Goal: Task Accomplishment & Management: Manage account settings

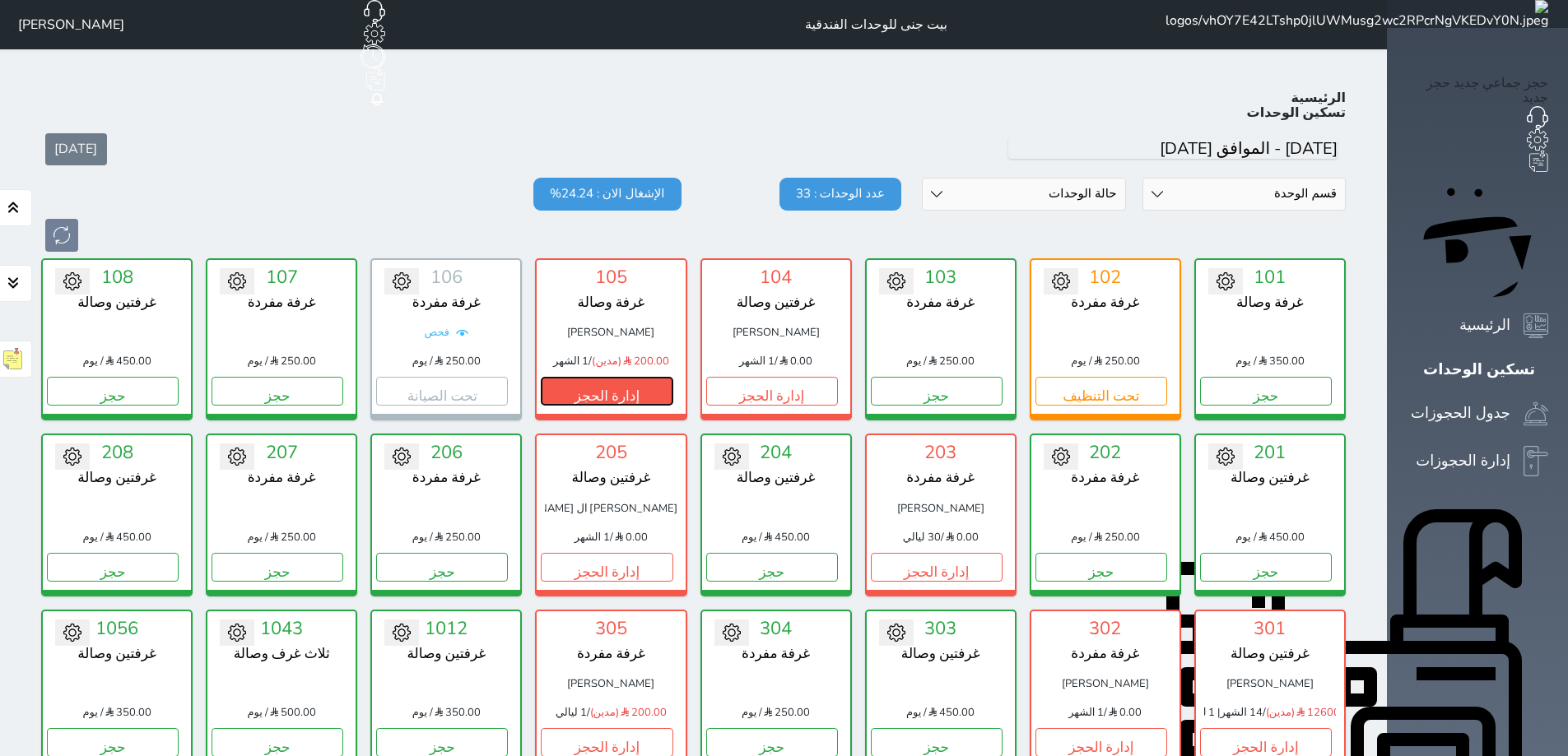
click at [657, 377] on button "إدارة الحجز" at bounding box center [607, 391] width 132 height 28
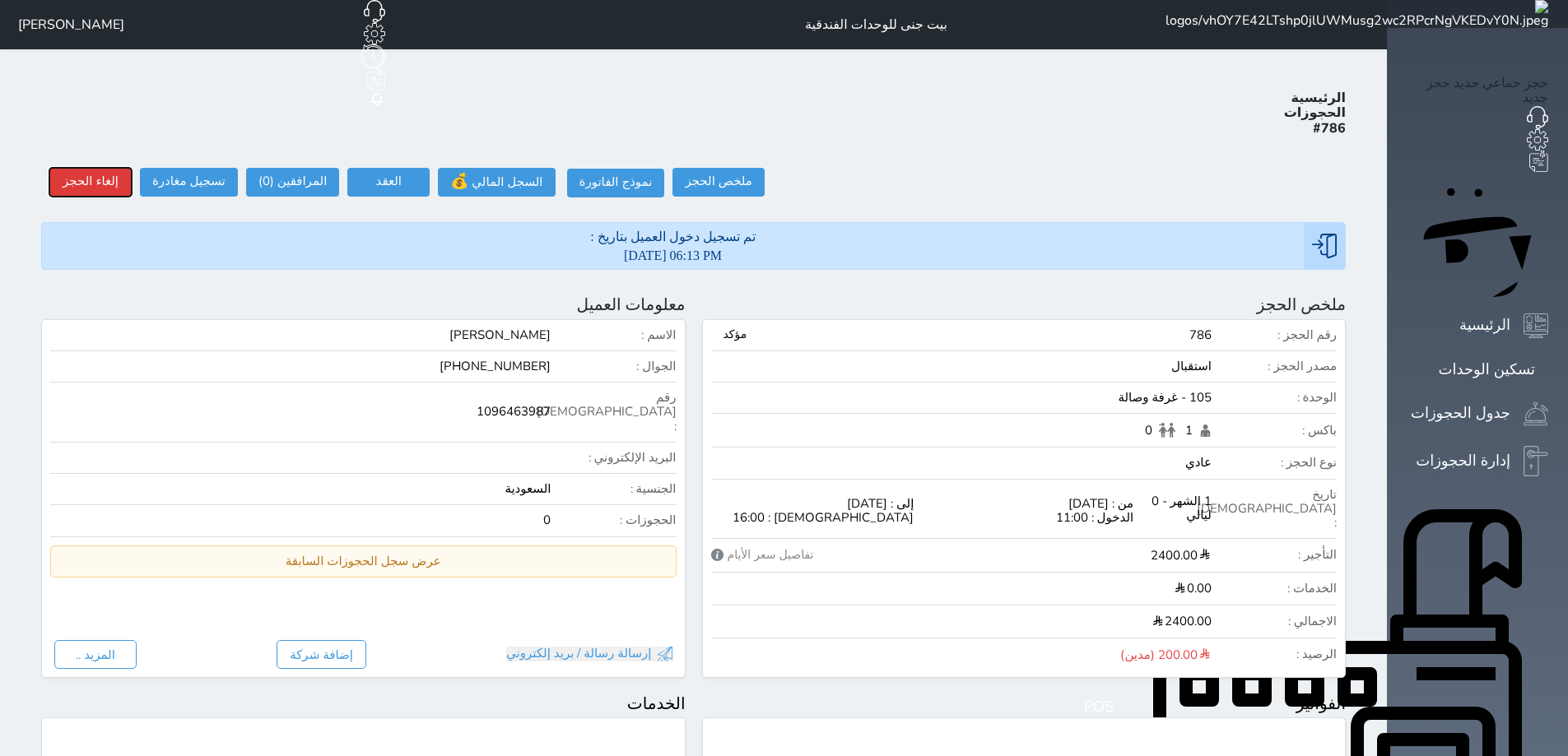
click at [92, 168] on button "إلغاء الحجز" at bounding box center [90, 182] width 83 height 28
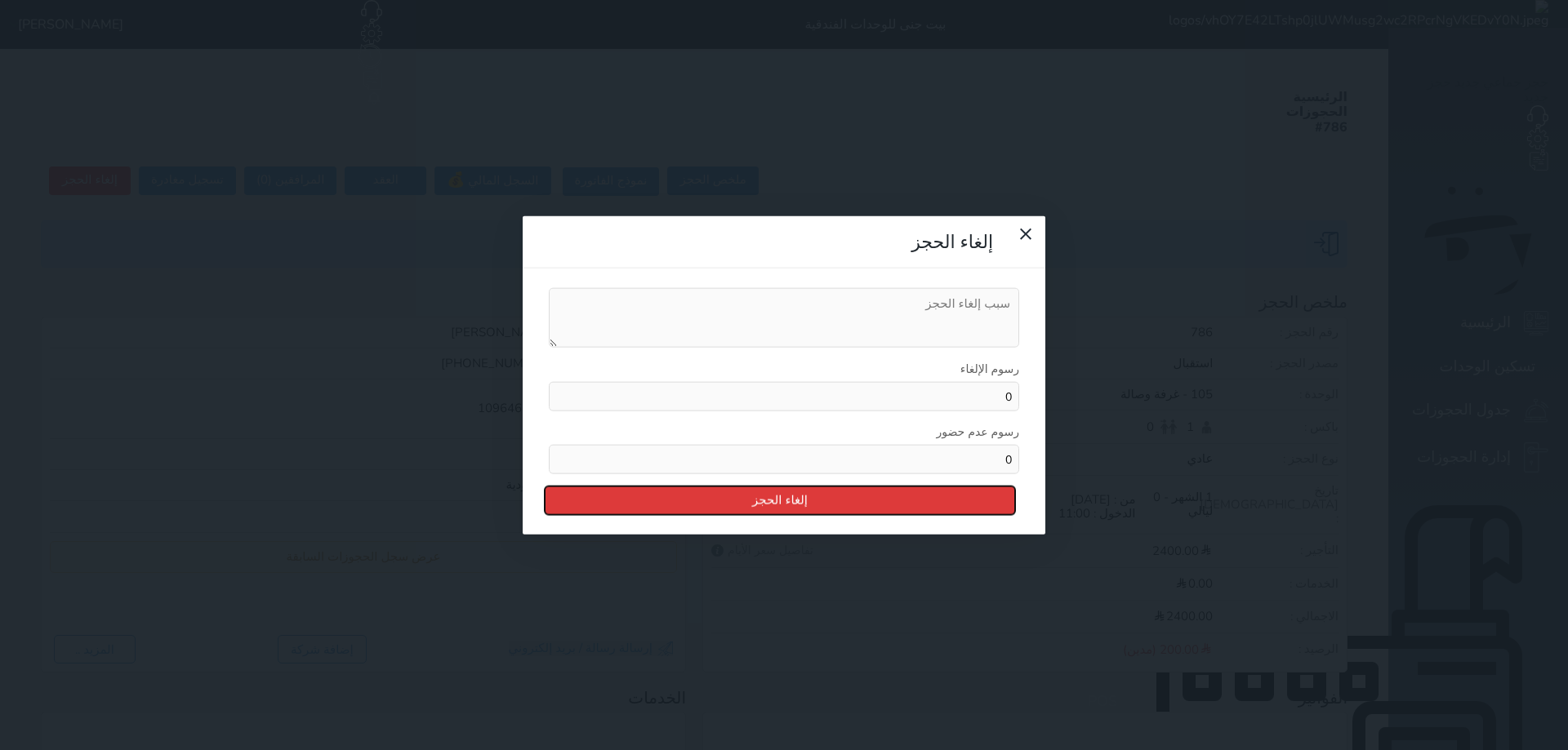
click at [822, 486] on button "إلغاء الحجز" at bounding box center [780, 500] width 471 height 28
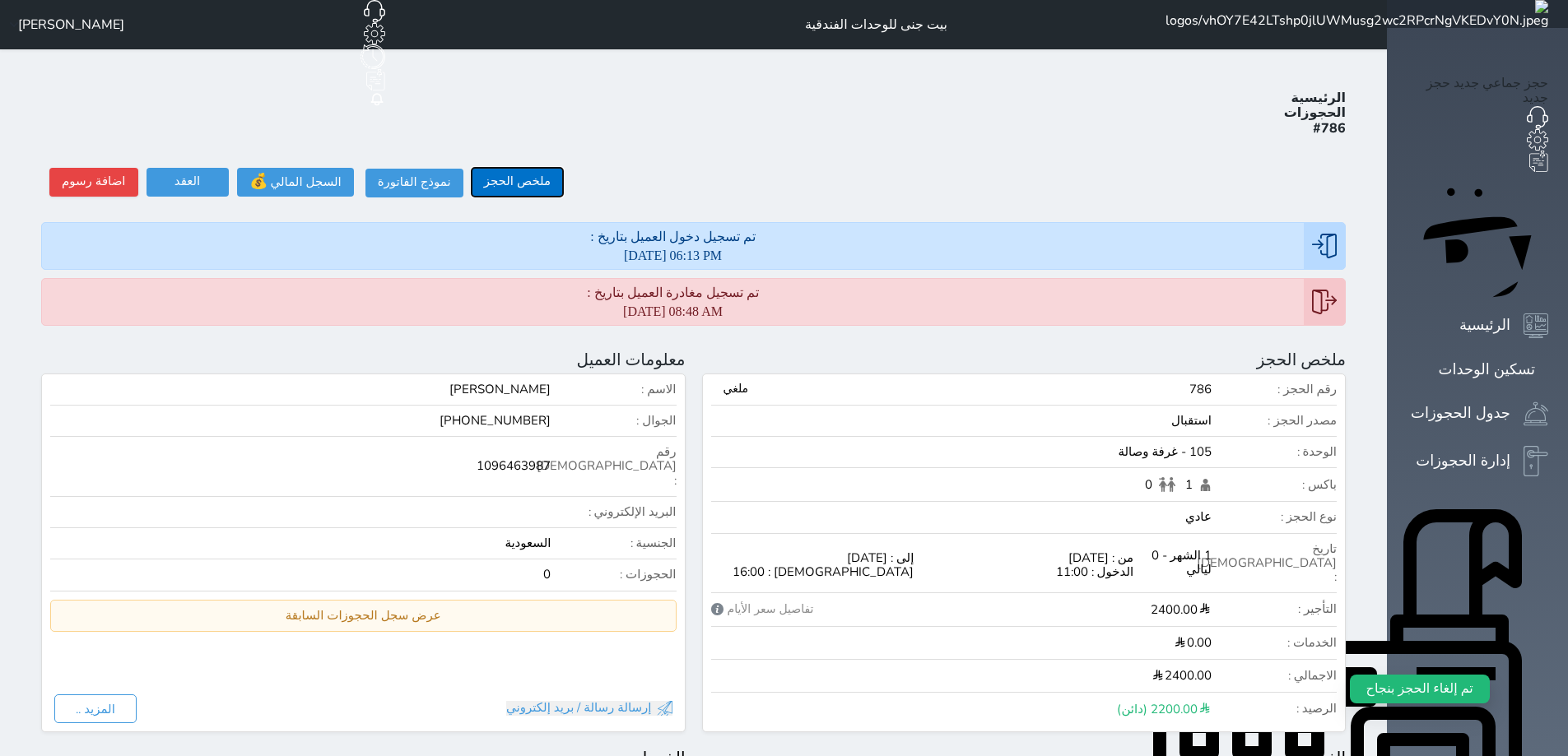
click at [472, 168] on button "ملخص الحجز" at bounding box center [517, 182] width 91 height 28
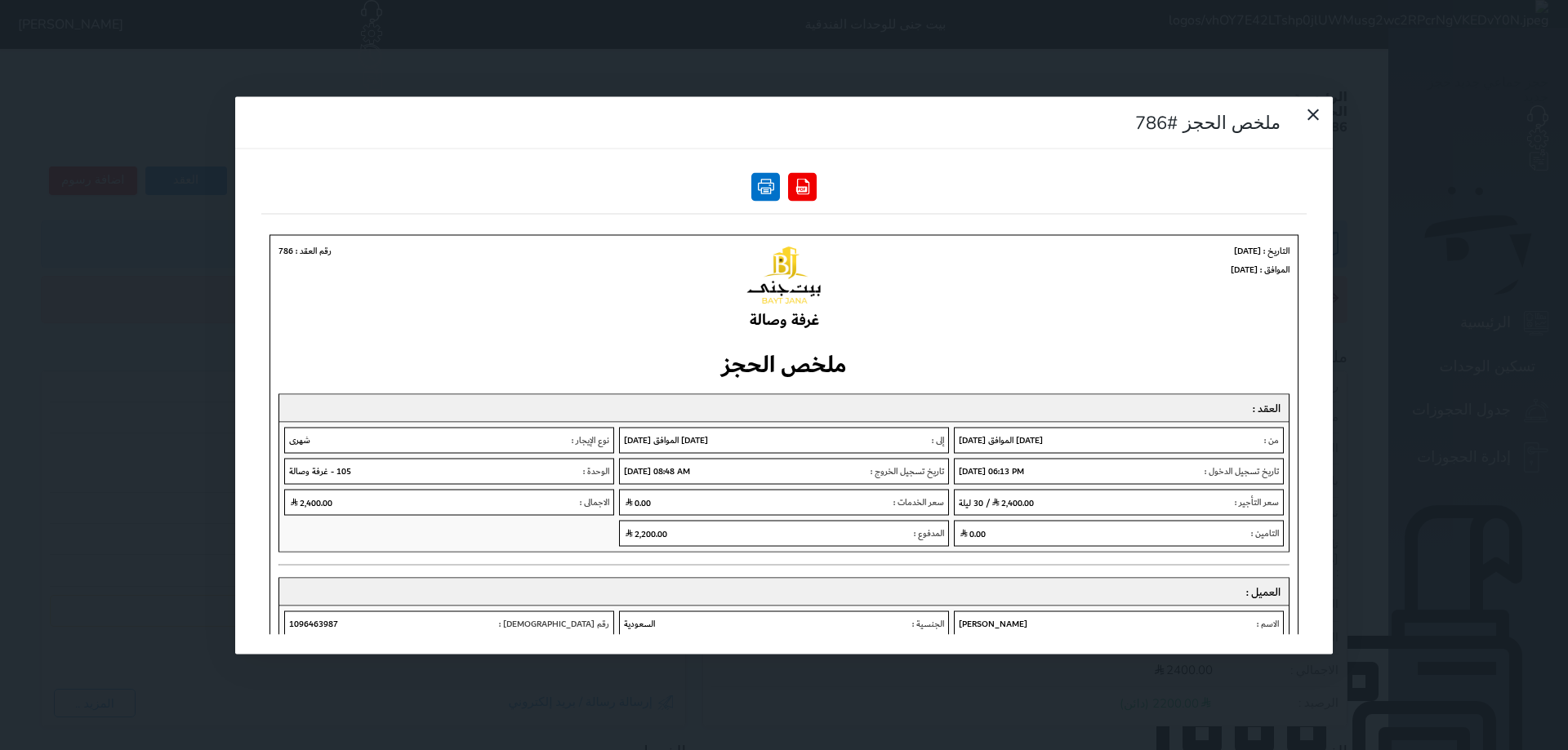
click at [780, 172] on link at bounding box center [765, 186] width 28 height 28
click at [1303, 104] on icon at bounding box center [1313, 114] width 19 height 19
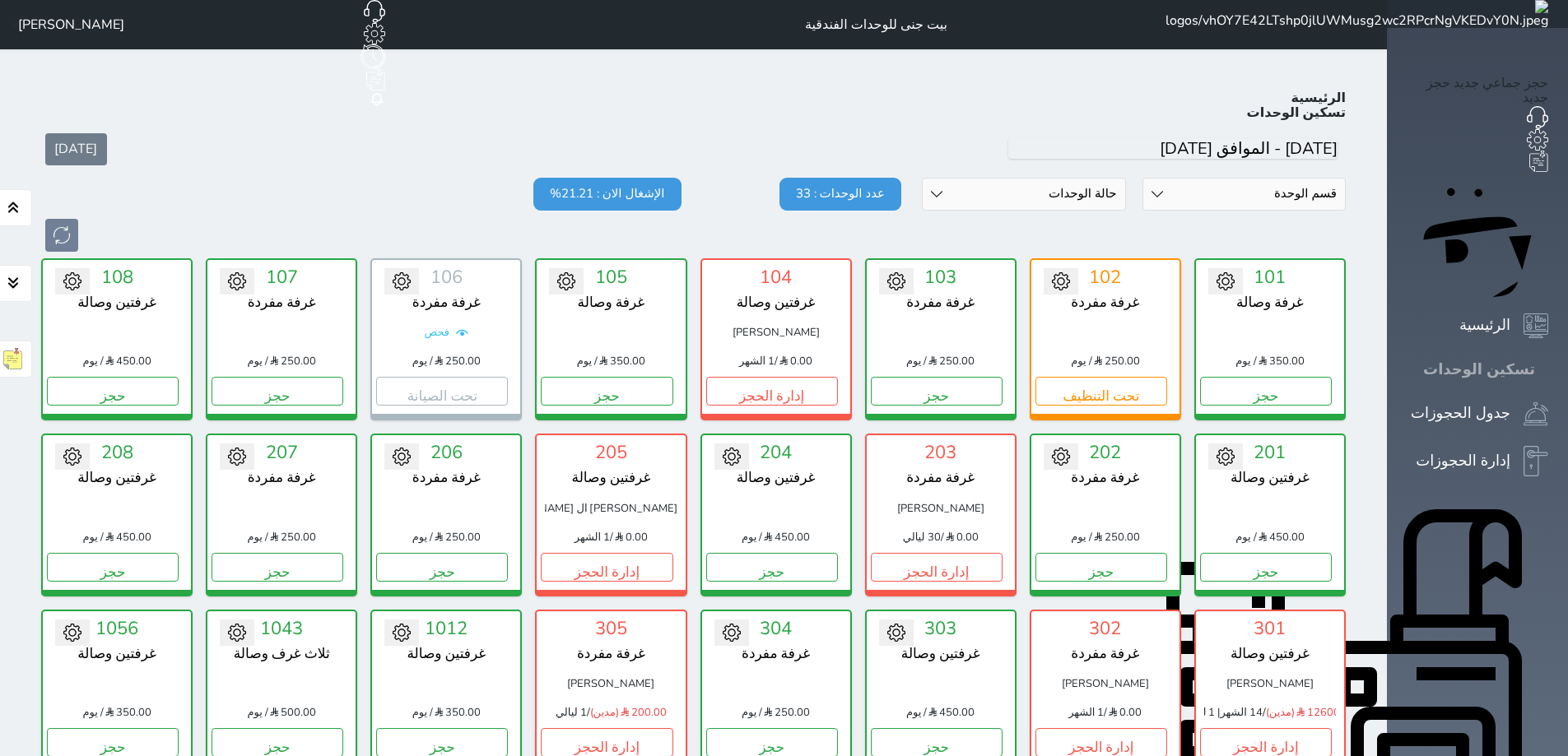
scroll to position [64, 0]
